Goal: Find specific page/section: Find specific page/section

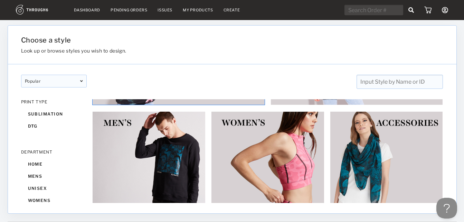
scroll to position [108, 0]
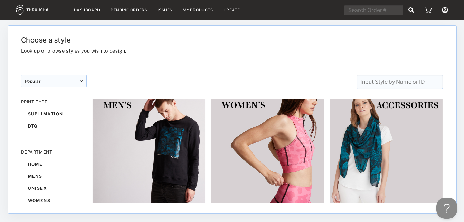
click at [235, 153] on img at bounding box center [267, 150] width 113 height 113
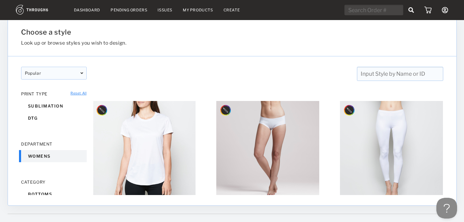
scroll to position [423, 0]
click at [398, 73] on input "text" at bounding box center [399, 74] width 86 height 14
drag, startPoint x: 48, startPoint y: 161, endPoint x: 33, endPoint y: 188, distance: 30.4
drag, startPoint x: 33, startPoint y: 188, endPoint x: 42, endPoint y: 193, distance: 10.2
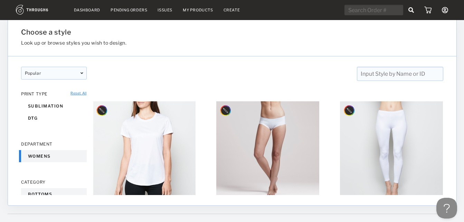
click at [42, 193] on div "bottoms" at bounding box center [54, 194] width 66 height 12
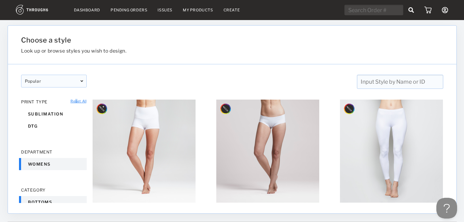
click at [76, 100] on link "Reset All" at bounding box center [78, 101] width 16 height 4
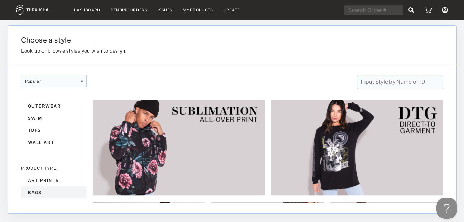
scroll to position [184, 0]
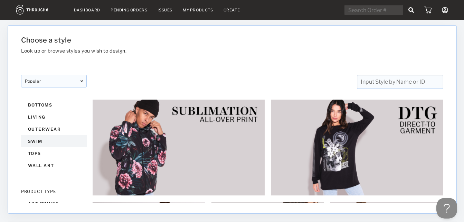
click at [41, 136] on div "swim" at bounding box center [54, 141] width 66 height 12
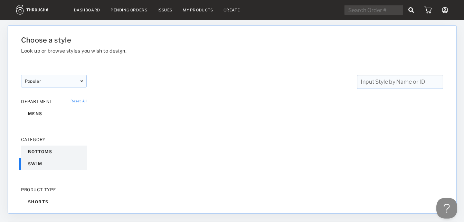
click at [38, 149] on div "bottoms" at bounding box center [54, 151] width 66 height 12
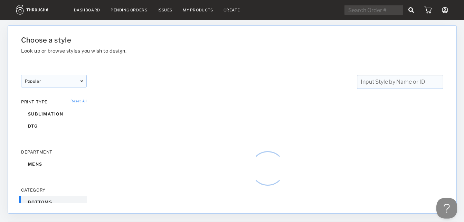
click at [77, 100] on link "Reset All" at bounding box center [78, 101] width 16 height 4
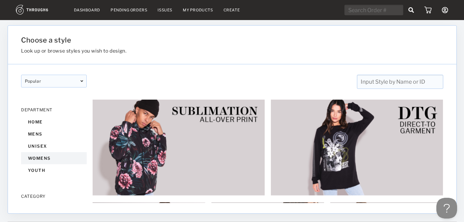
click at [40, 155] on div "womens" at bounding box center [54, 158] width 66 height 12
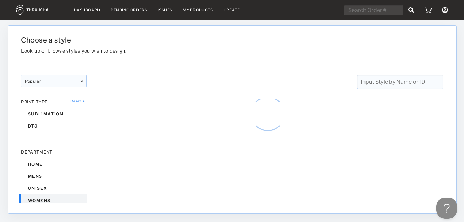
scroll to position [22, 0]
